Goal: Find specific page/section: Find specific page/section

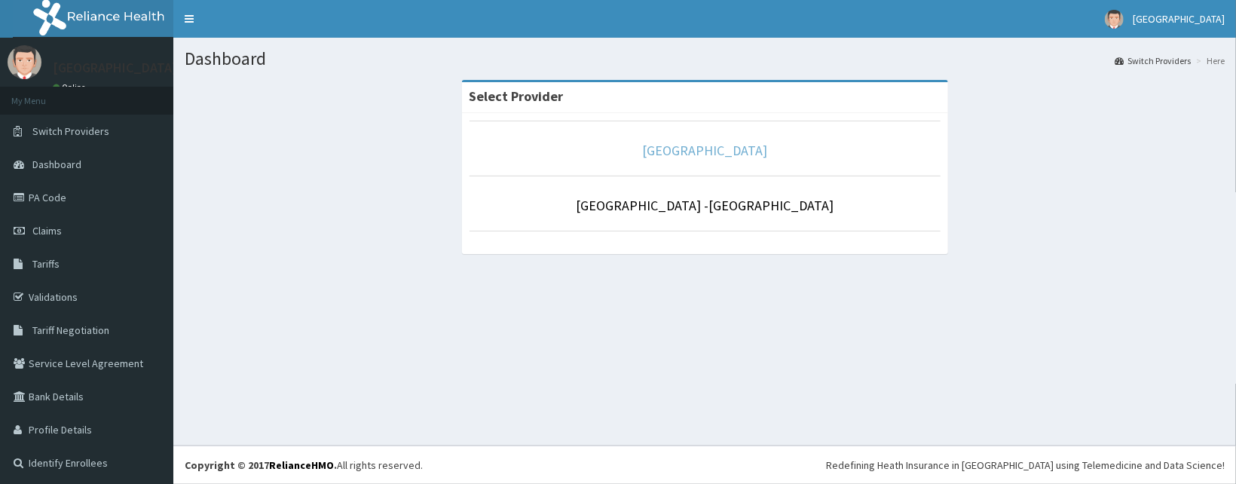
click at [650, 153] on link "[GEOGRAPHIC_DATA]" at bounding box center [704, 150] width 125 height 17
click at [96, 282] on link "Validations" at bounding box center [86, 296] width 173 height 33
click at [112, 297] on link "Validations" at bounding box center [86, 296] width 173 height 33
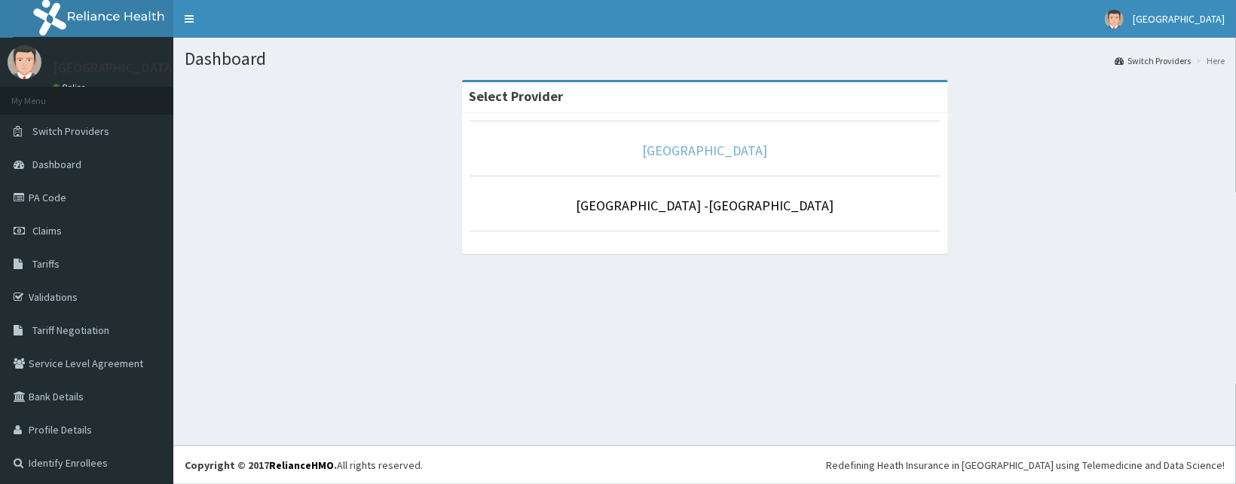
click at [740, 158] on link "[GEOGRAPHIC_DATA]" at bounding box center [704, 150] width 125 height 17
click at [52, 286] on link "Validations" at bounding box center [86, 296] width 173 height 33
click at [668, 151] on link "[GEOGRAPHIC_DATA]" at bounding box center [704, 150] width 125 height 17
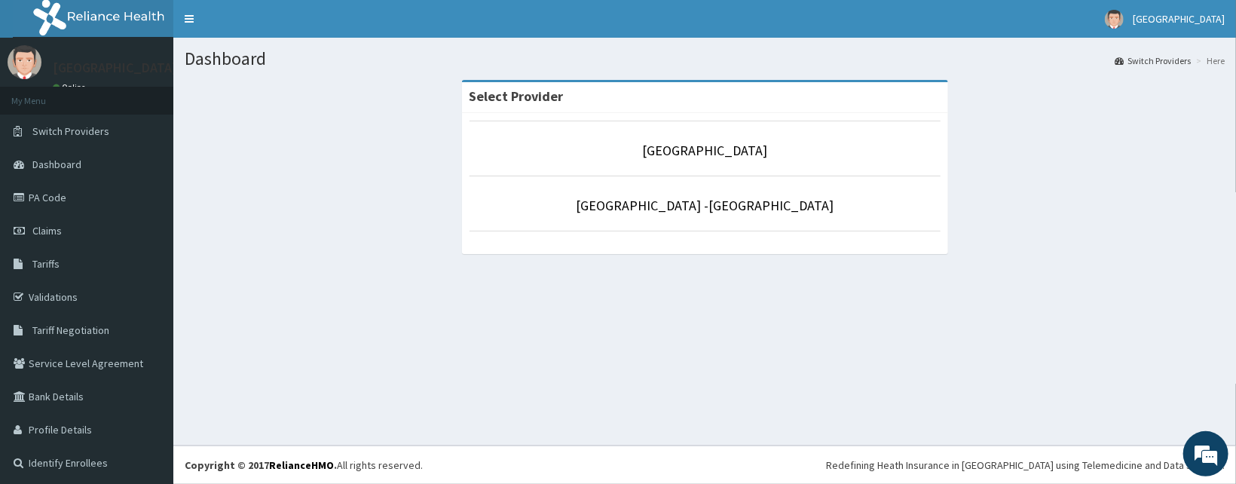
click at [727, 161] on li "[GEOGRAPHIC_DATA]" at bounding box center [704, 149] width 471 height 56
click at [747, 142] on p "[GEOGRAPHIC_DATA]" at bounding box center [704, 151] width 471 height 20
click at [732, 151] on link "[GEOGRAPHIC_DATA]" at bounding box center [704, 150] width 125 height 17
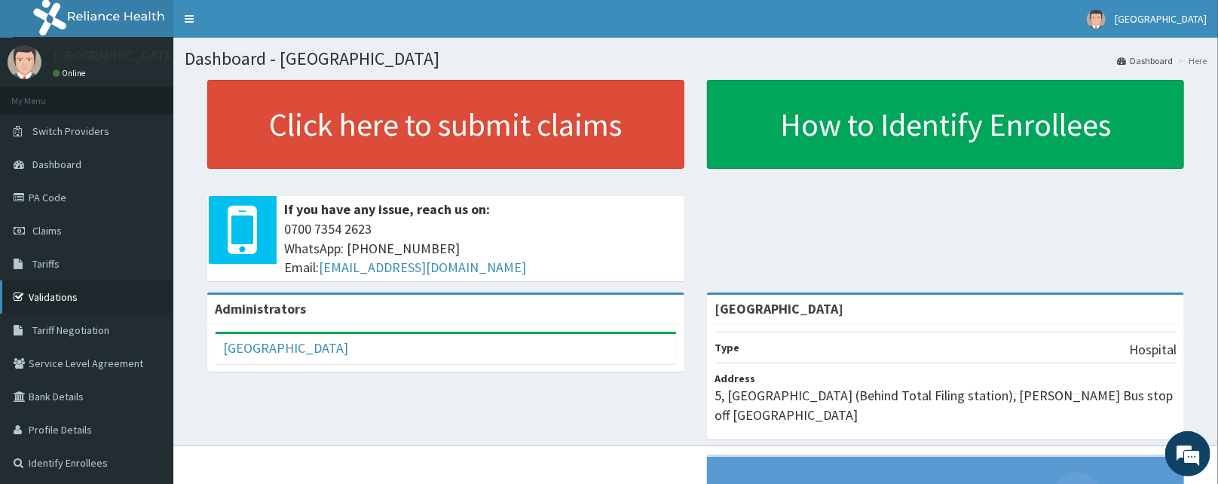
click at [73, 292] on link "Validations" at bounding box center [86, 296] width 173 height 33
